Goal: Find contact information: Find contact information

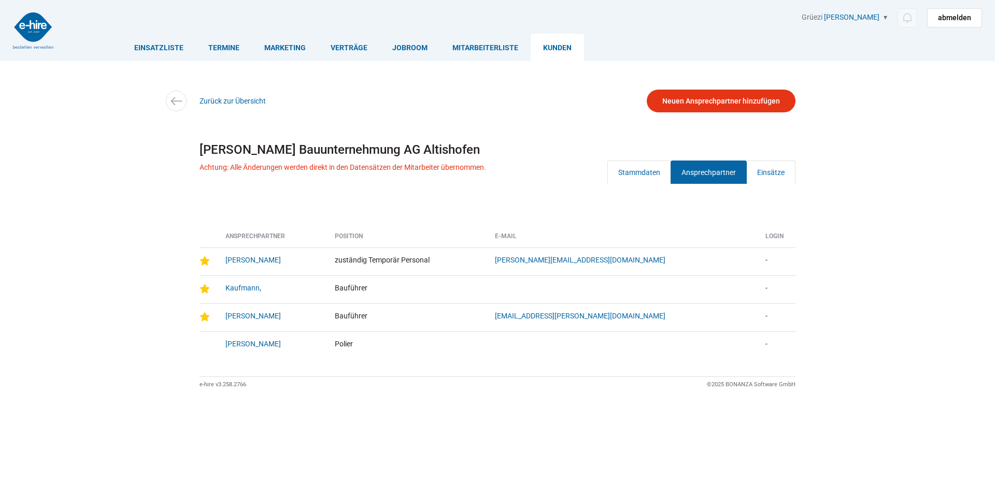
click at [546, 47] on link "Kunden" at bounding box center [557, 47] width 53 height 27
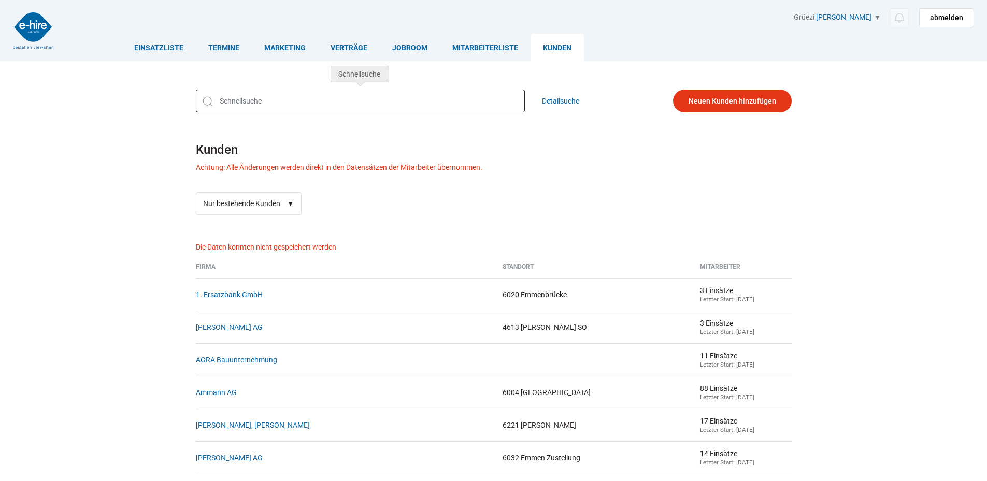
click at [252, 106] on input "text" at bounding box center [360, 101] width 329 height 23
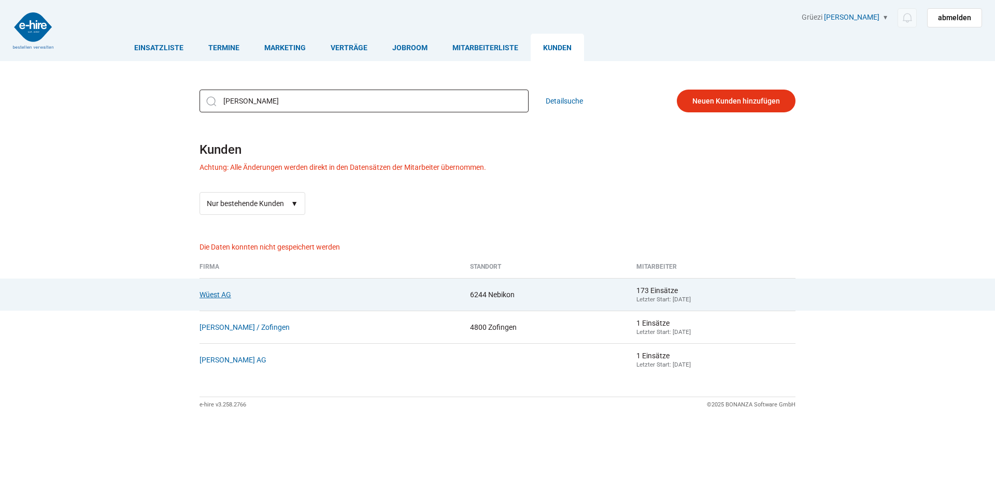
type input "Wüest"
click at [213, 298] on link "Wüest AG" at bounding box center [216, 295] width 32 height 8
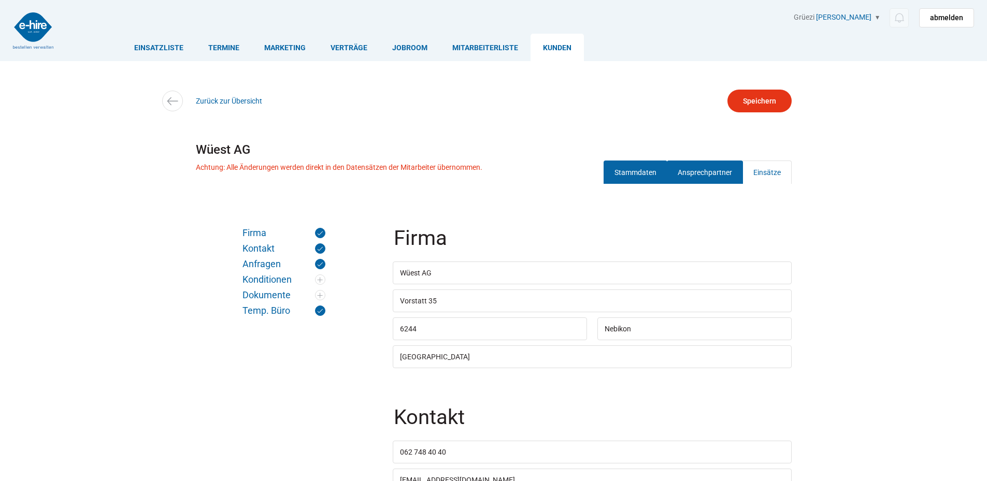
click at [714, 178] on link "Ansprechpartner" at bounding box center [705, 172] width 76 height 23
